Goal: Information Seeking & Learning: Find specific fact

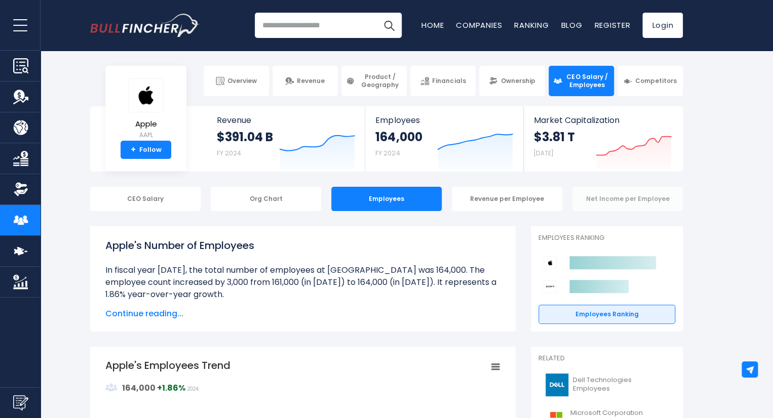
click at [626, 198] on div "Net Income per Employee" at bounding box center [628, 199] width 110 height 24
click at [605, 201] on div "Net Income per Employee" at bounding box center [628, 199] width 110 height 24
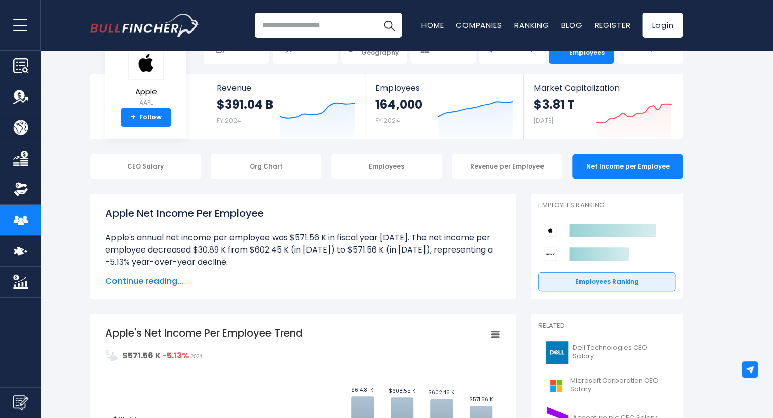
scroll to position [34, 0]
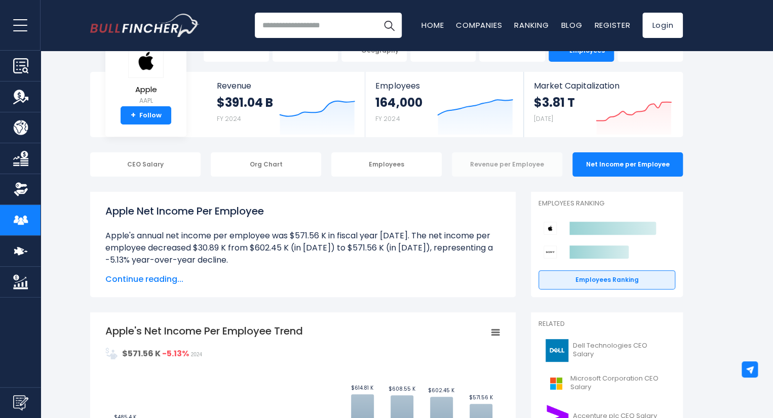
click at [502, 172] on div "Revenue per Employee" at bounding box center [507, 165] width 110 height 24
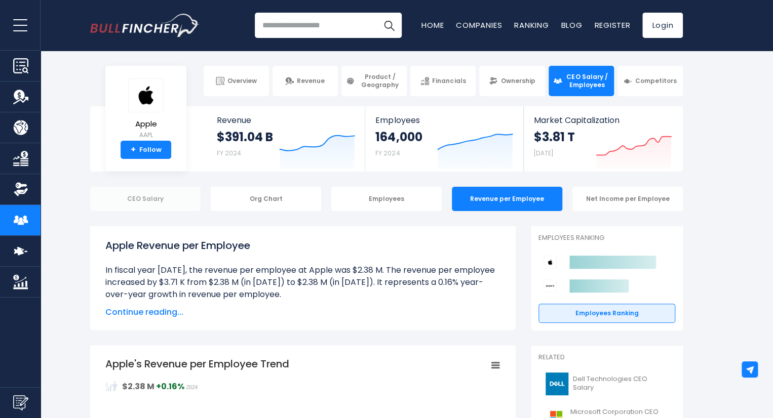
click at [134, 209] on div "CEO Salary" at bounding box center [145, 199] width 110 height 24
